Goal: Transaction & Acquisition: Purchase product/service

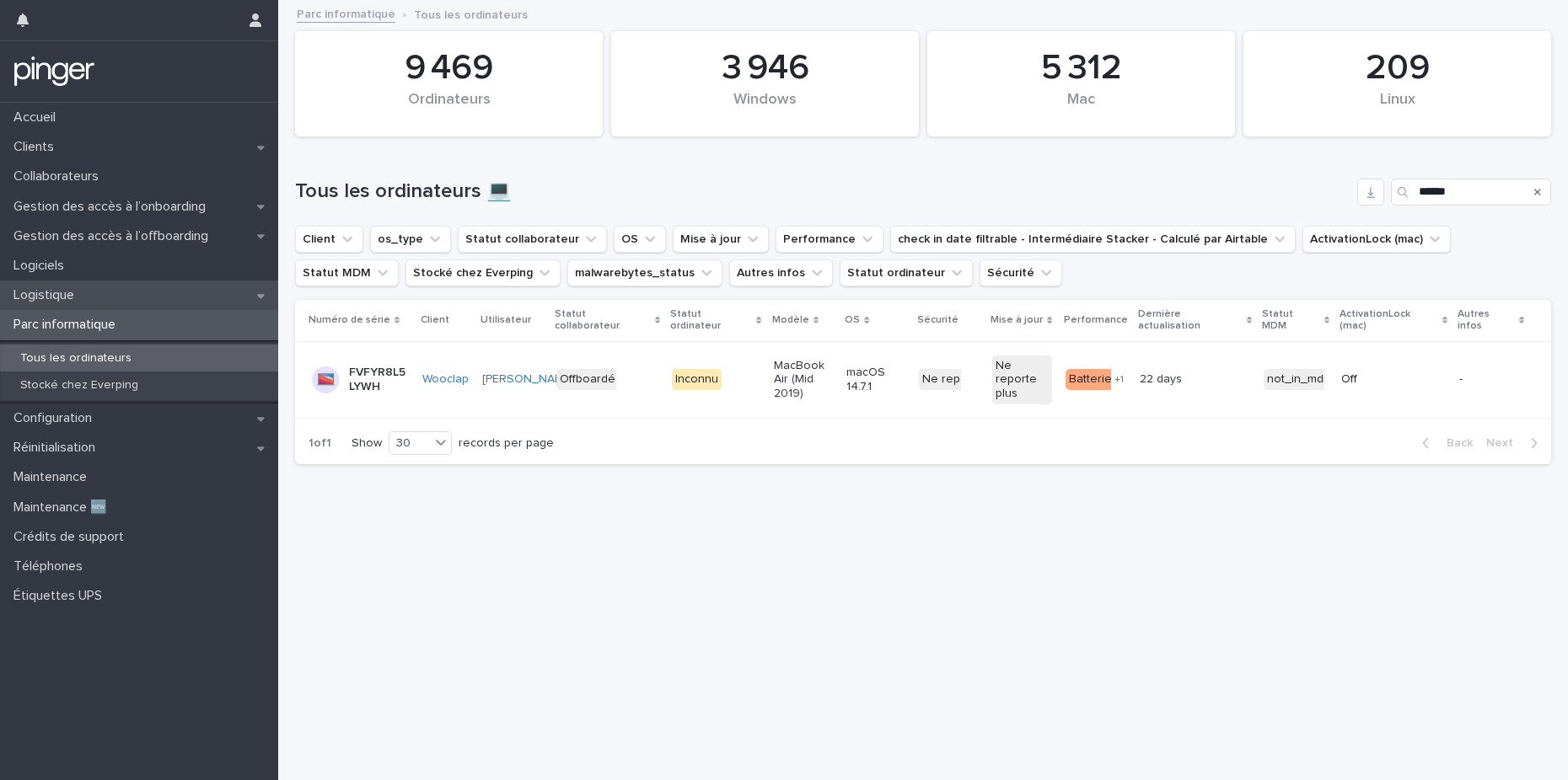
click at [78, 295] on p "Logistique" at bounding box center [47, 295] width 81 height 16
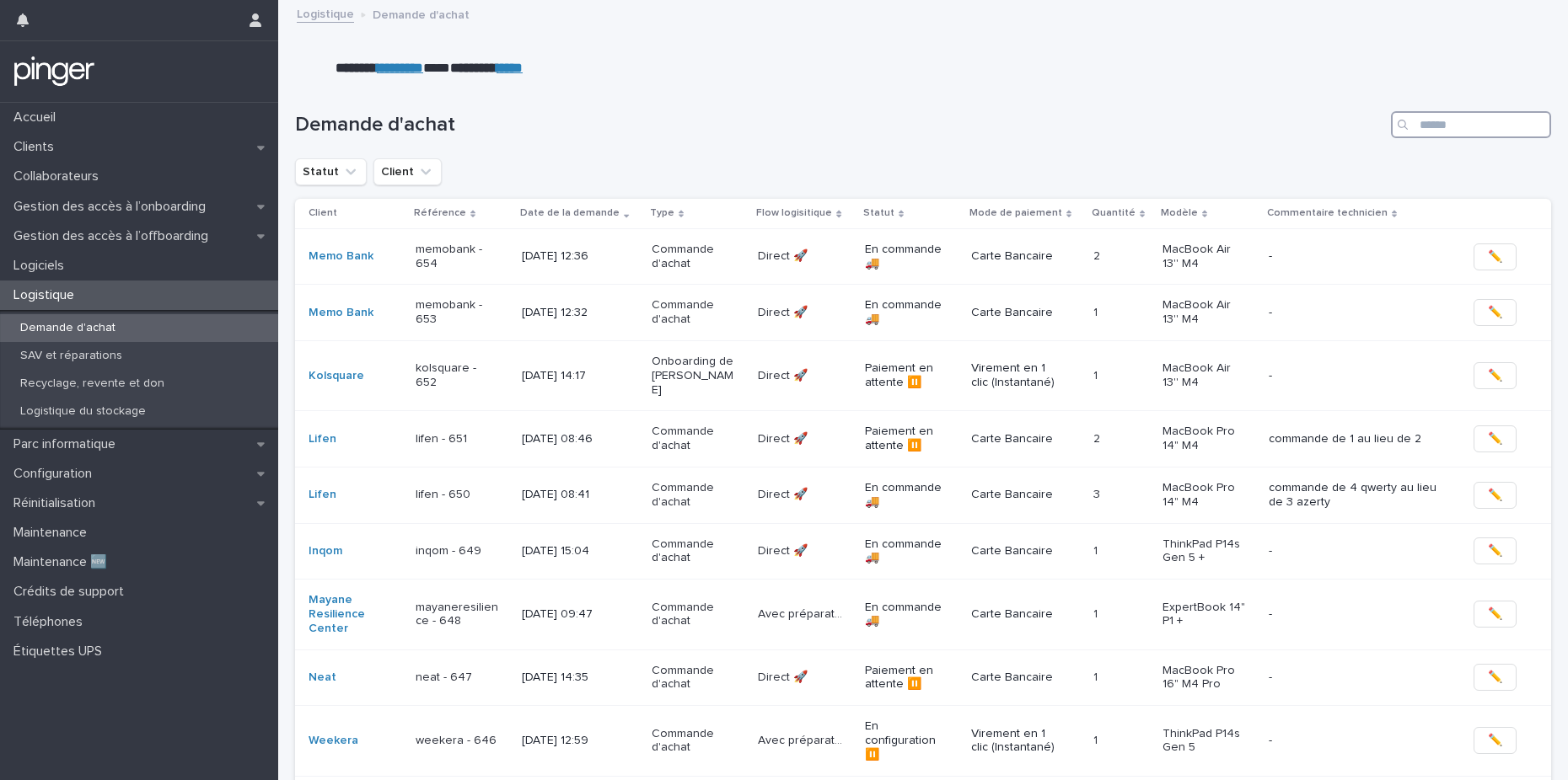
click at [1442, 135] on input "Search" at bounding box center [1471, 124] width 160 height 27
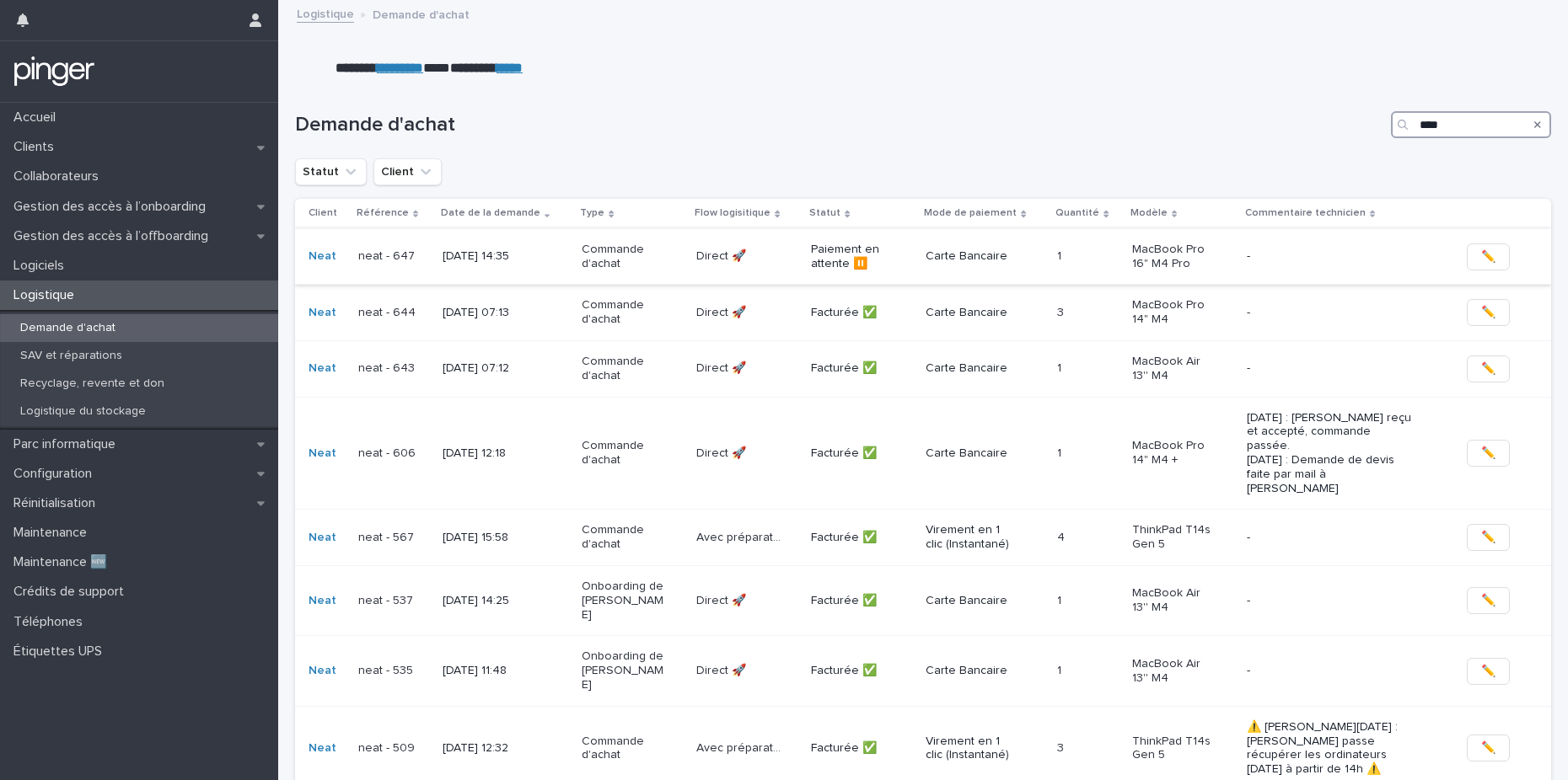
type input "****"
click at [485, 258] on p "[DATE] 14:35" at bounding box center [485, 257] width 84 height 15
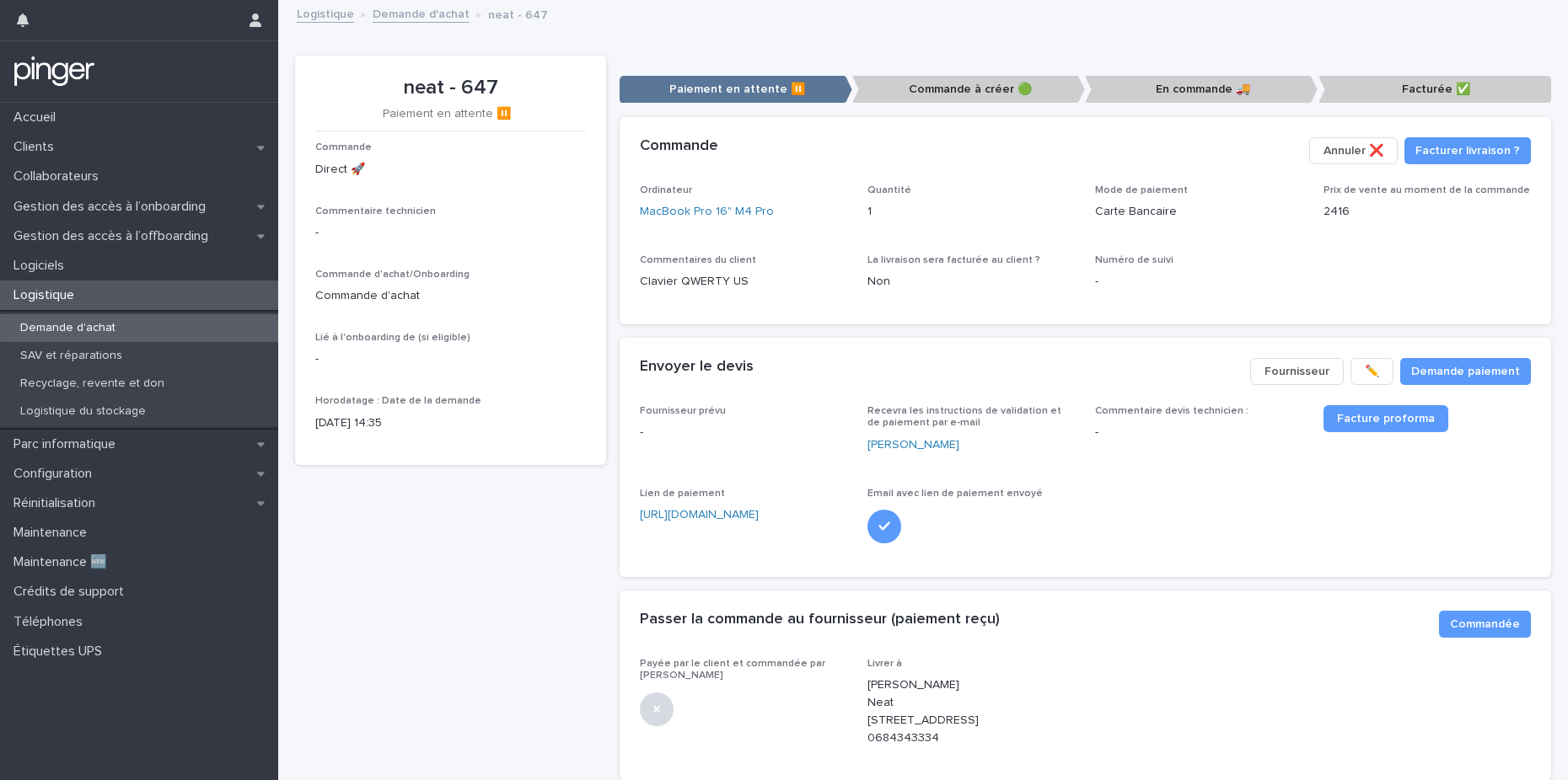
click at [731, 252] on div "Ordinateur MacBook Pro 16" M4 Pro Quantité 1 Mode de paiement Carte Bancaire Pr…" at bounding box center [1086, 244] width 892 height 120
click at [719, 208] on link "MacBook Pro 16" M4 Pro" at bounding box center [707, 212] width 134 height 18
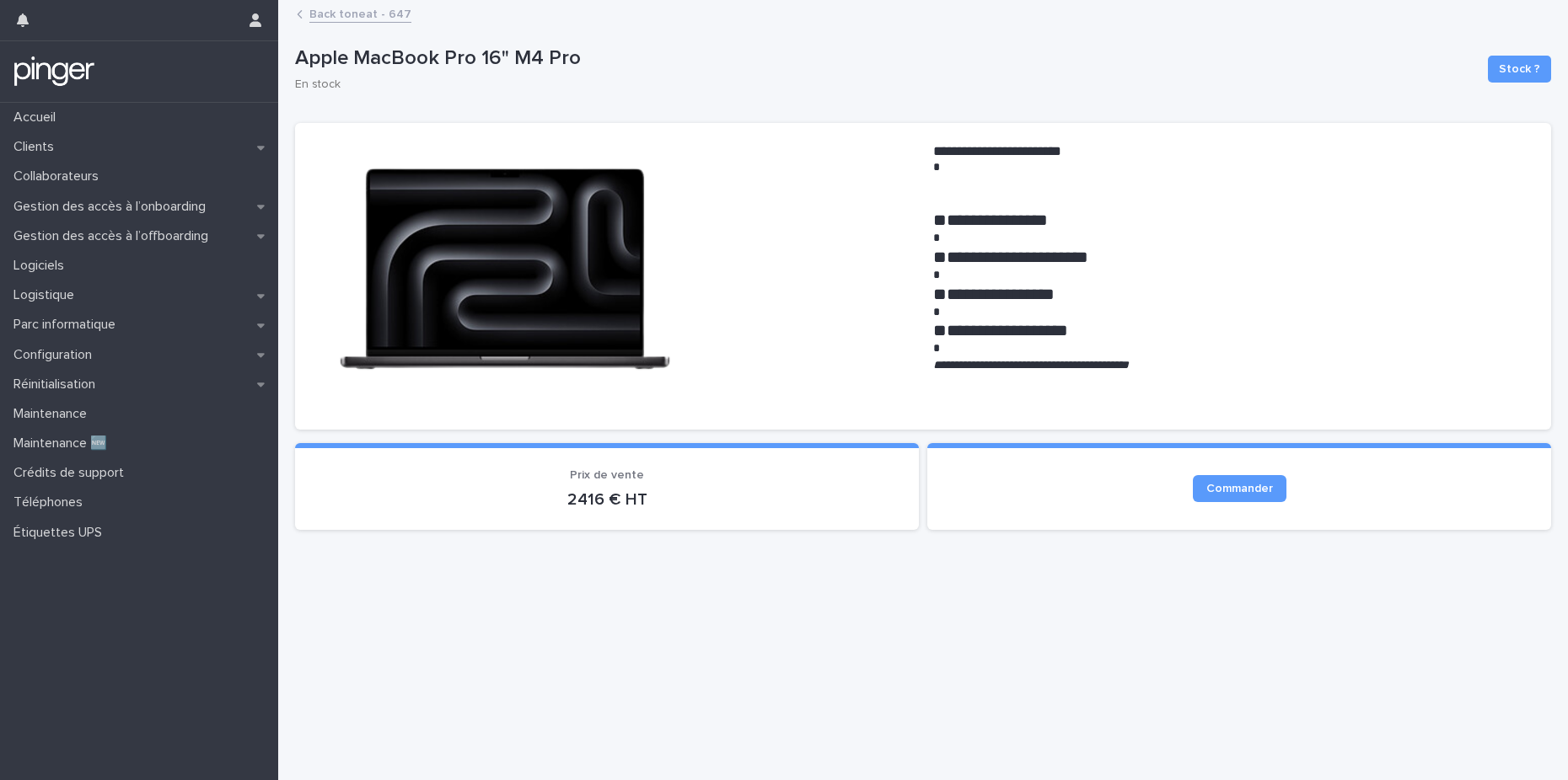
click at [955, 298] on h1 "**********" at bounding box center [1232, 294] width 598 height 20
click at [375, 15] on link "Back to neat - 647" at bounding box center [360, 13] width 102 height 20
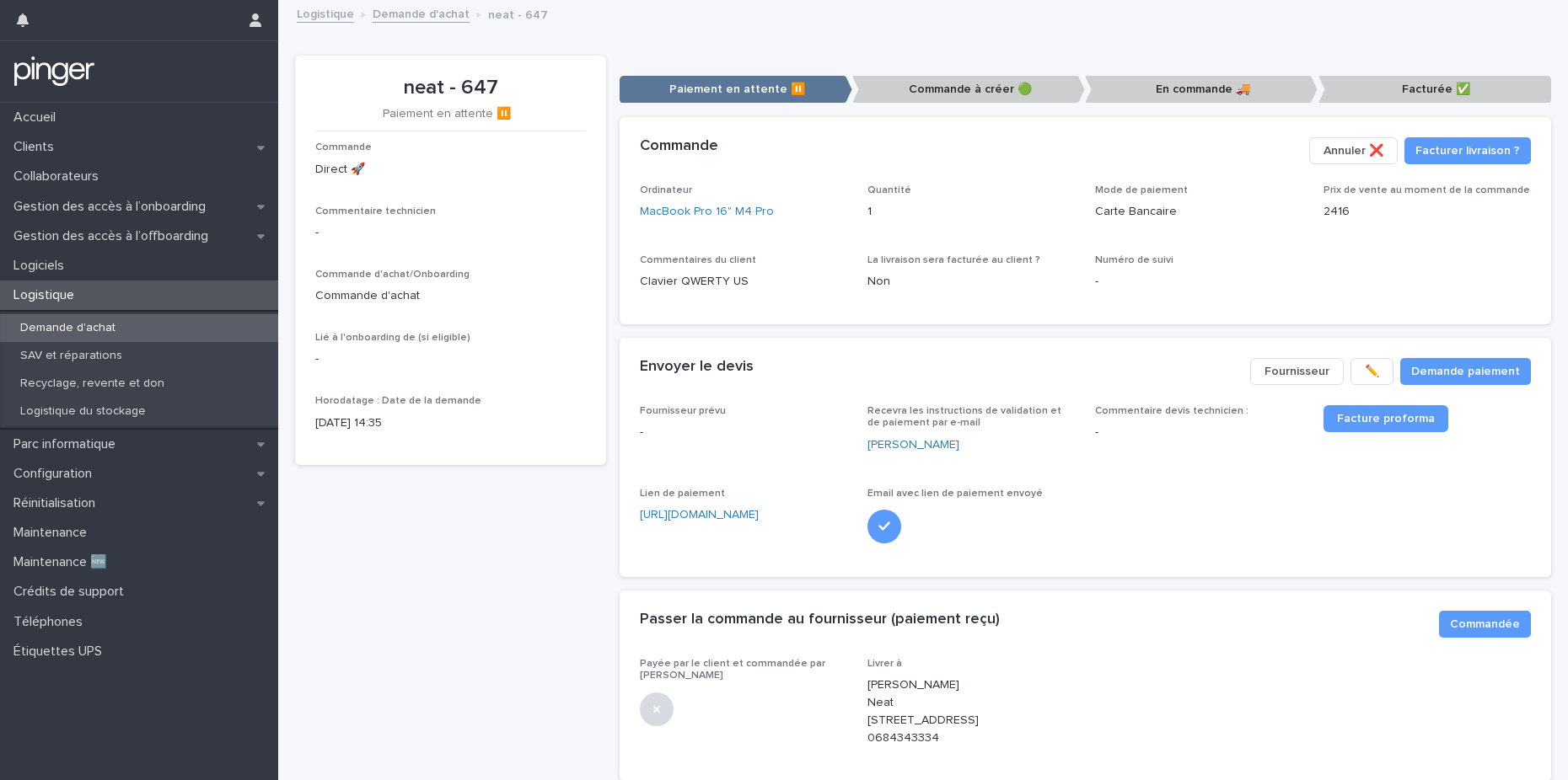
click at [1020, 365] on div "Envoyer le devis" at bounding box center [939, 368] width 598 height 19
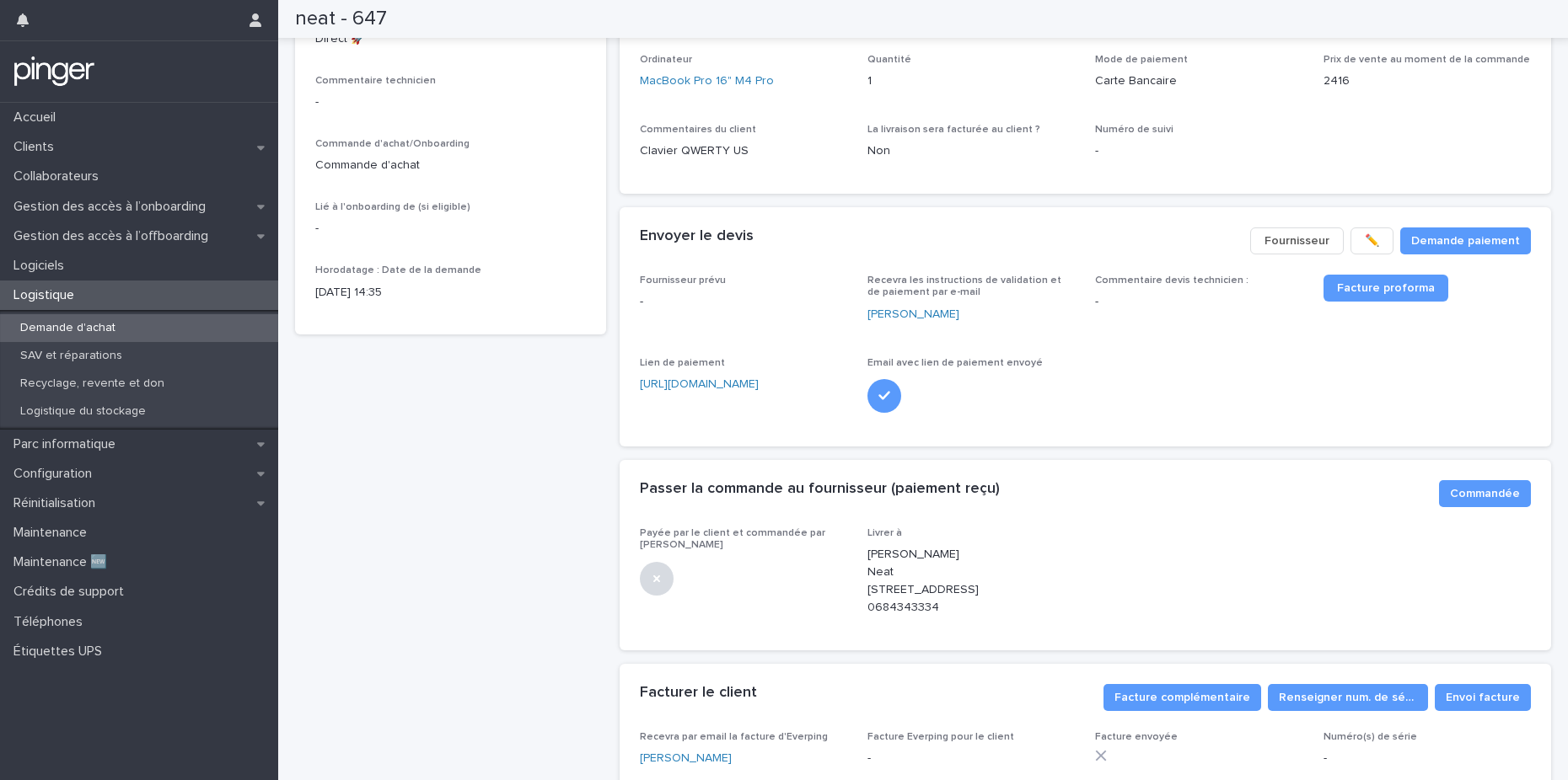
scroll to position [126, 0]
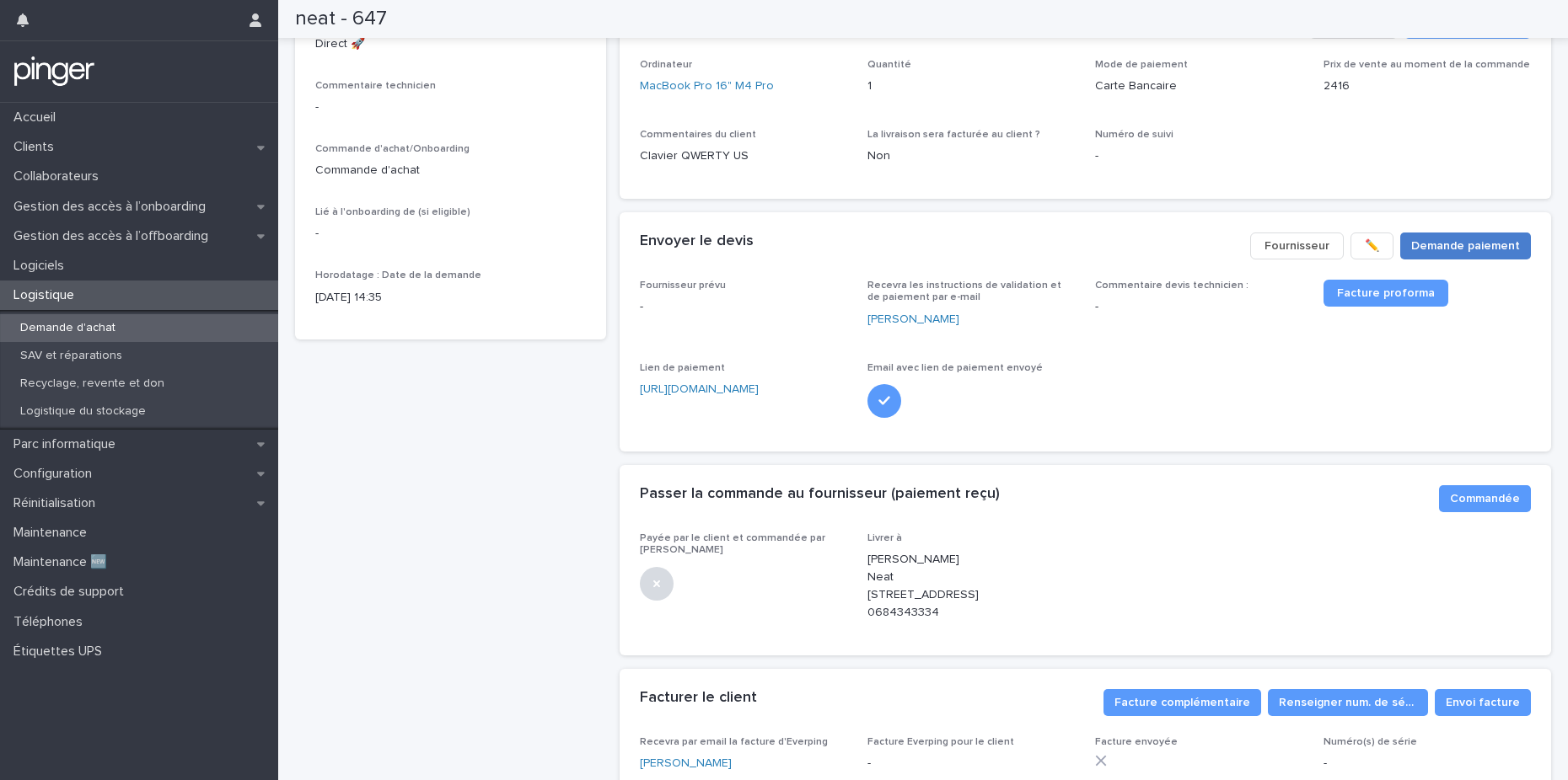
click at [1439, 245] on span "Demande paiement" at bounding box center [1466, 246] width 108 height 17
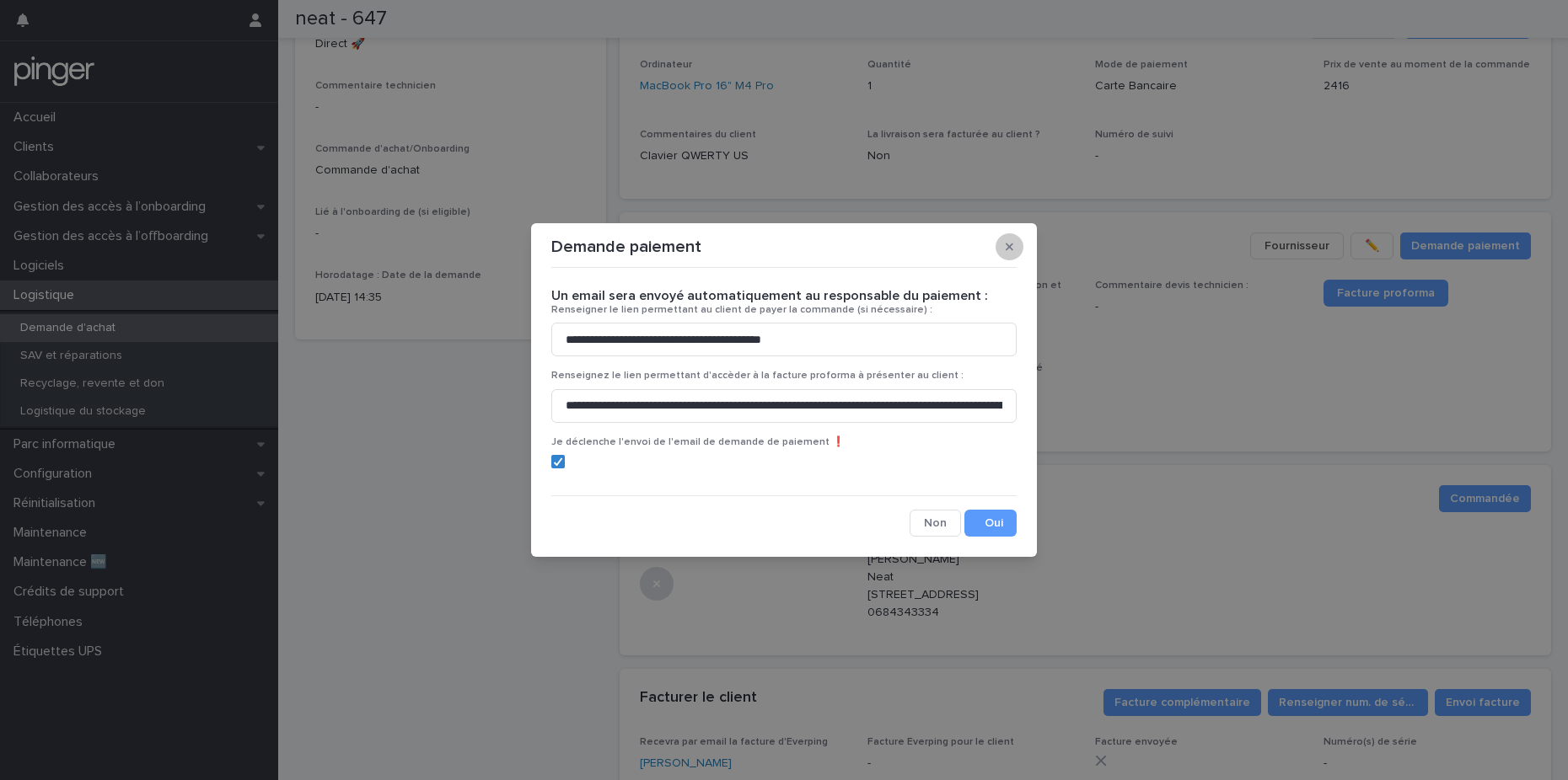
click at [1006, 244] on icon "button" at bounding box center [1009, 247] width 8 height 12
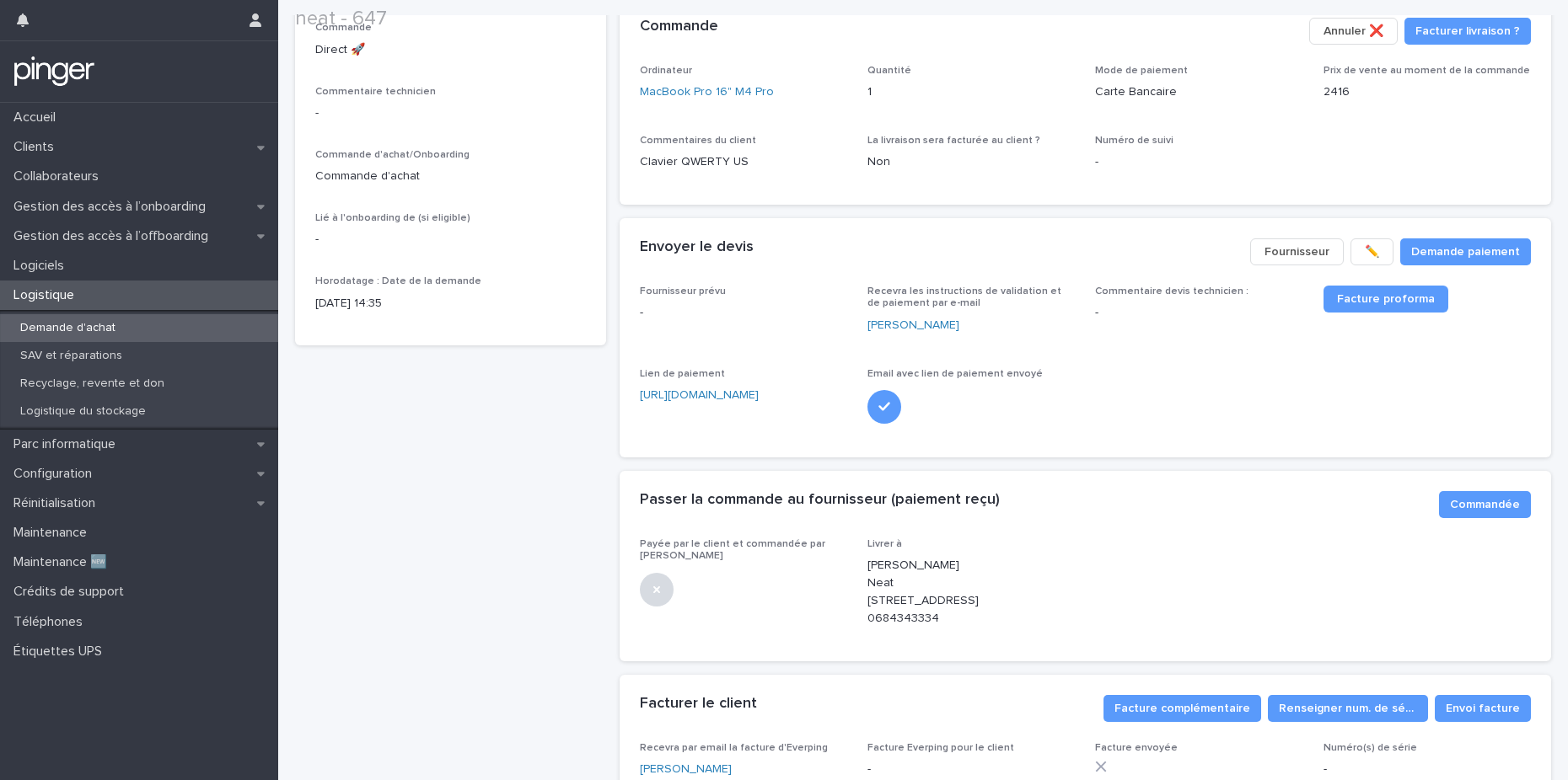
scroll to position [122, 0]
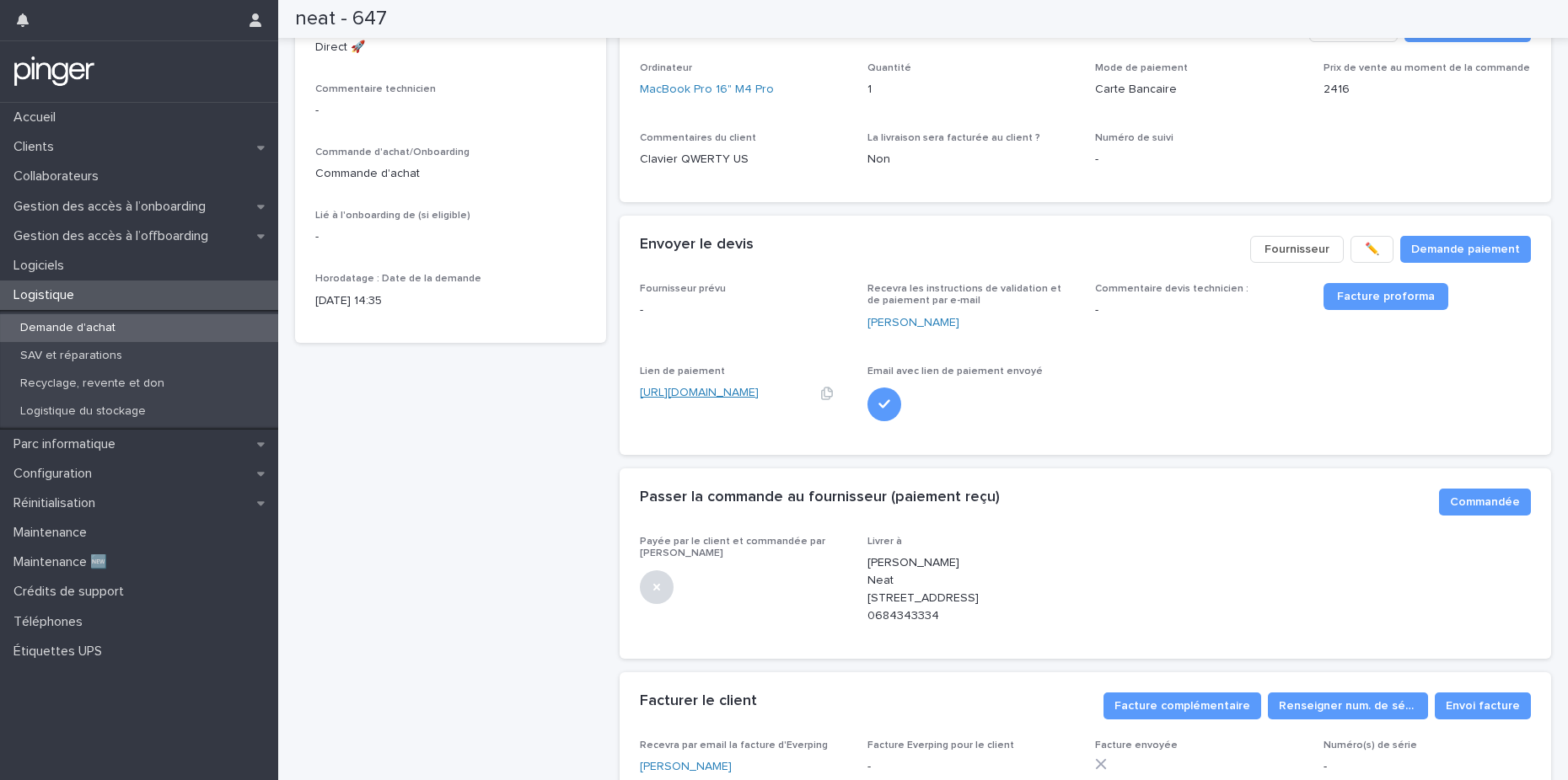
click at [716, 394] on link "[URL][DOMAIN_NAME]" at bounding box center [699, 393] width 119 height 12
click at [820, 253] on div "Envoyer le devis" at bounding box center [939, 245] width 598 height 19
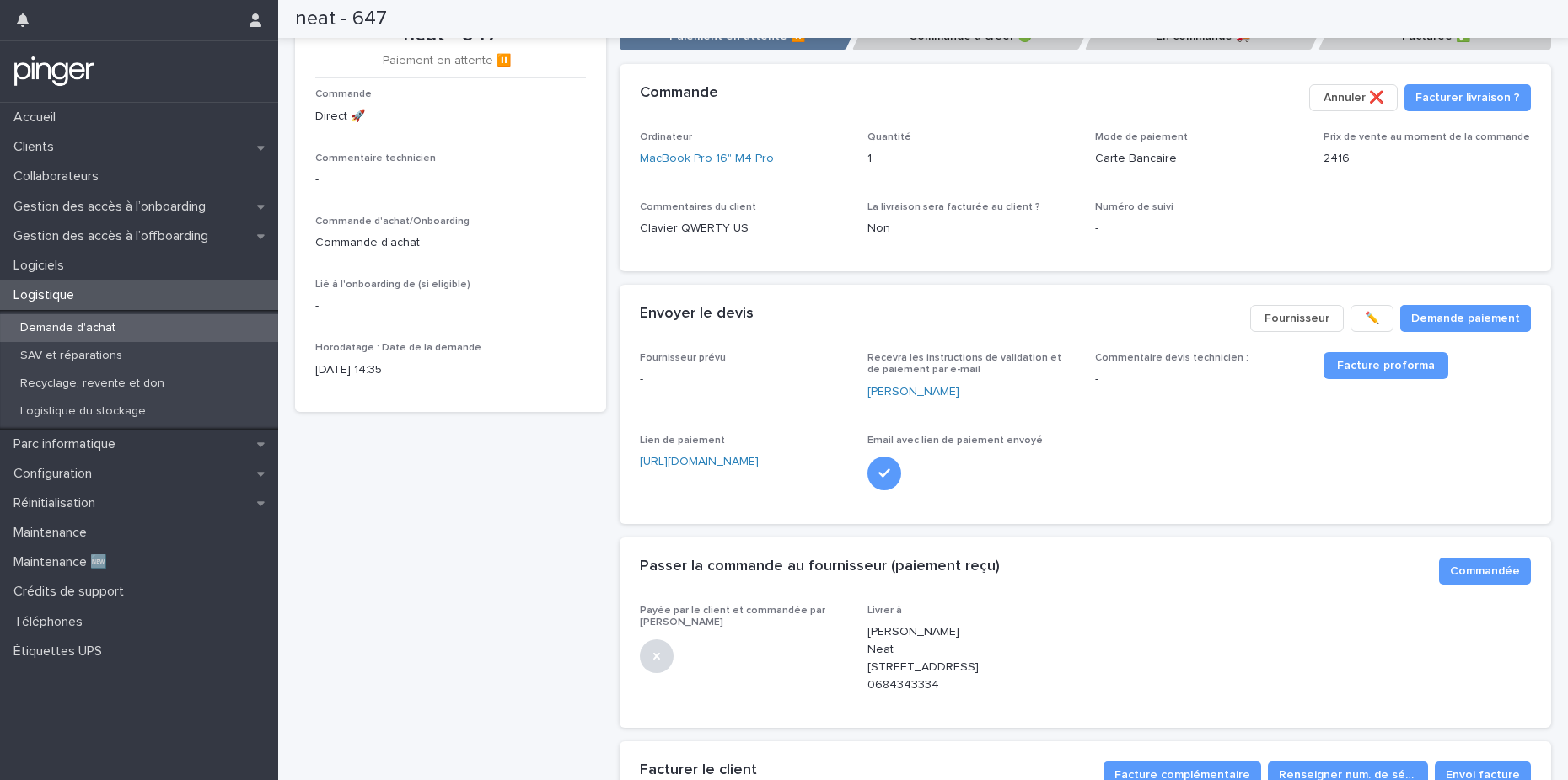
scroll to position [0, 0]
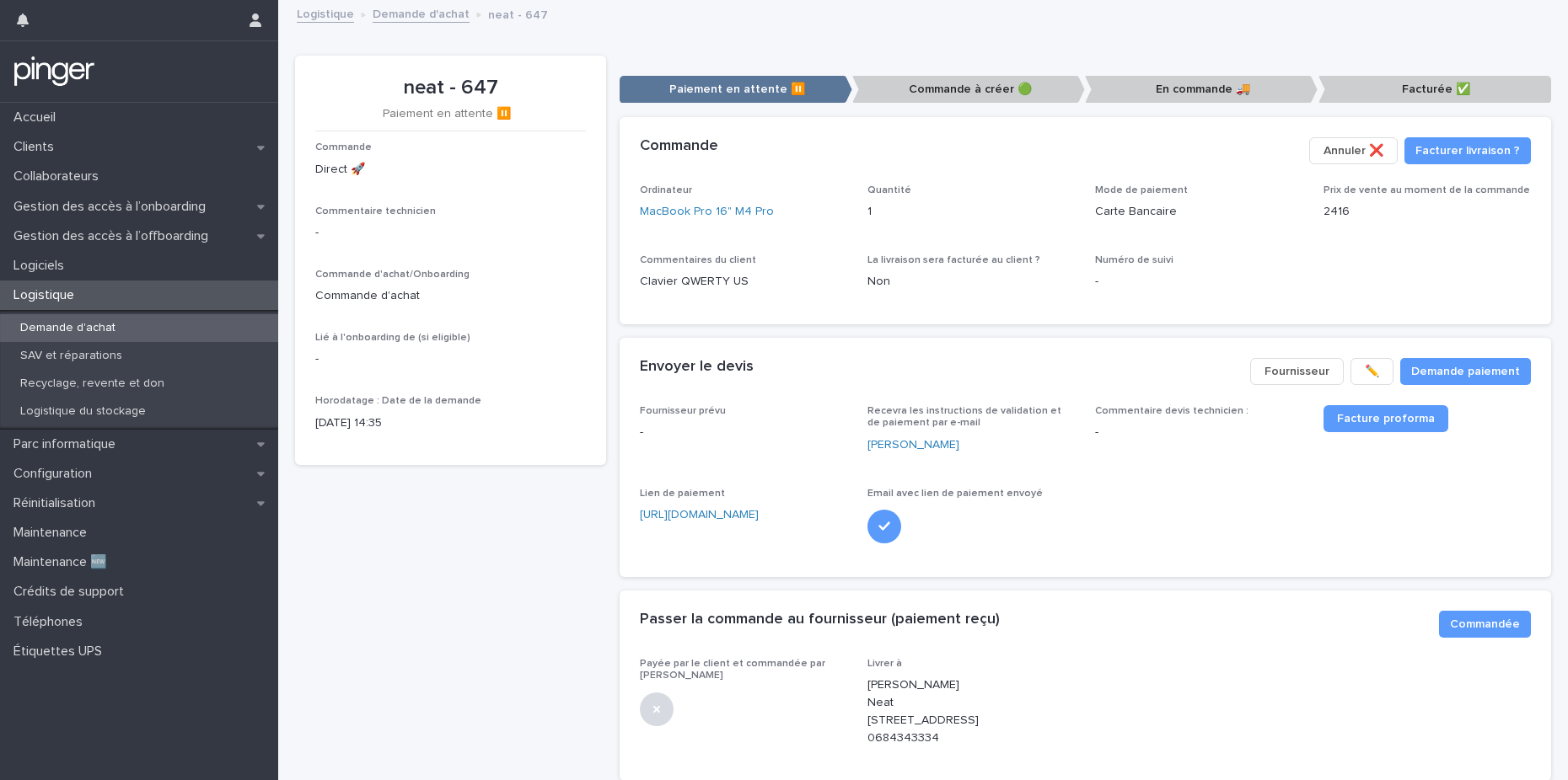
click at [911, 331] on div "Loading... Saving… Commande Facturer livraison ? Annuler ❌​ Ordinateur MacBook …" at bounding box center [1085, 227] width 933 height 220
click at [731, 512] on link "[URL][DOMAIN_NAME]" at bounding box center [699, 515] width 119 height 12
